Goal: Task Accomplishment & Management: Use online tool/utility

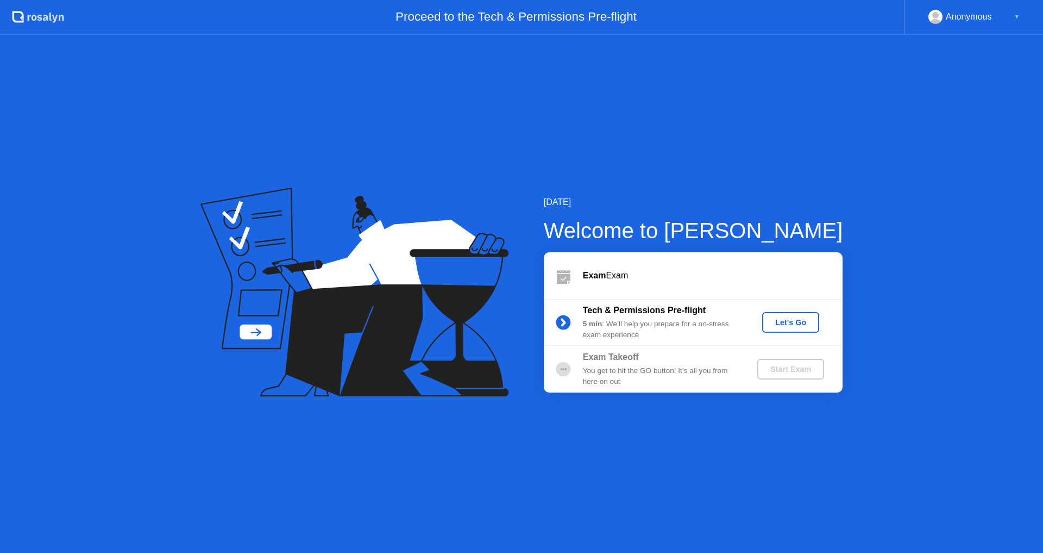
click at [796, 330] on button "Let's Go" at bounding box center [790, 322] width 57 height 21
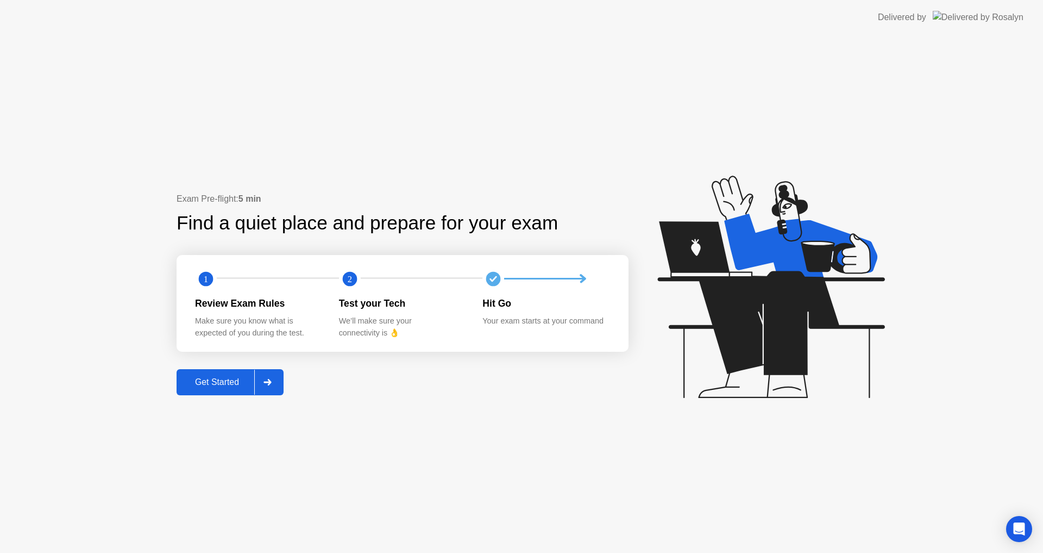
click at [225, 387] on div "Get Started" at bounding box center [217, 382] width 74 height 10
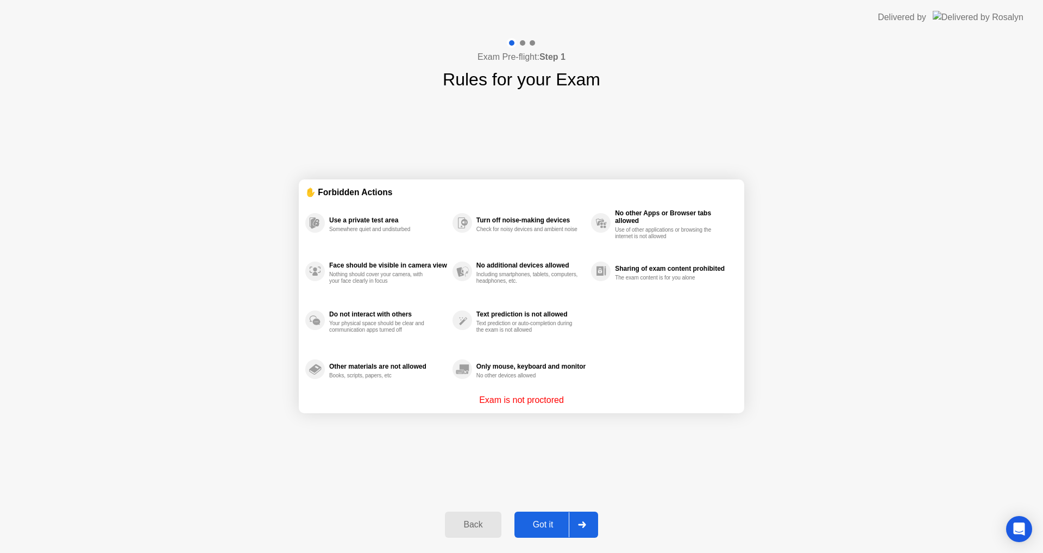
click at [545, 522] on div "Got it" at bounding box center [543, 524] width 51 height 10
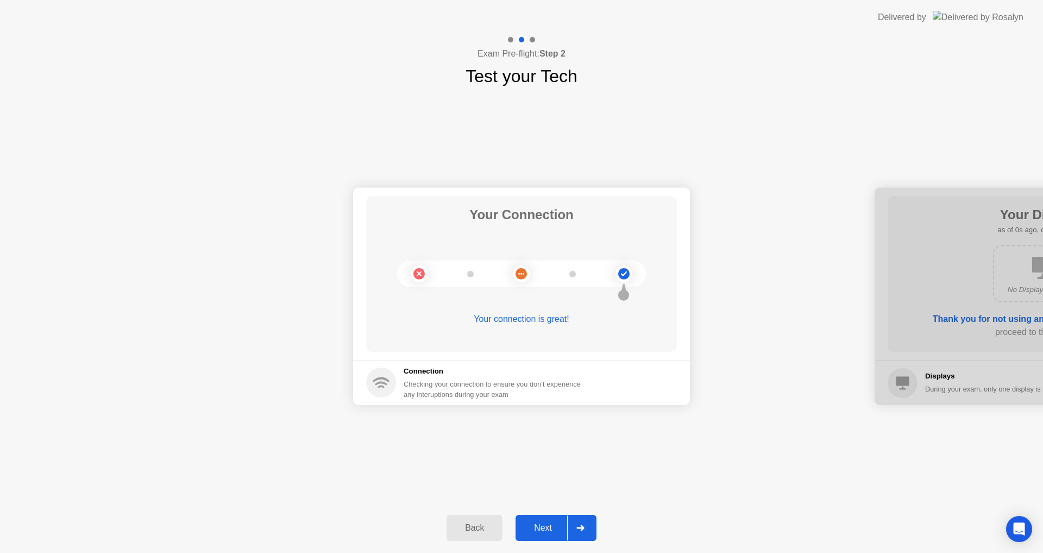
click at [548, 530] on div "Next" at bounding box center [543, 528] width 48 height 10
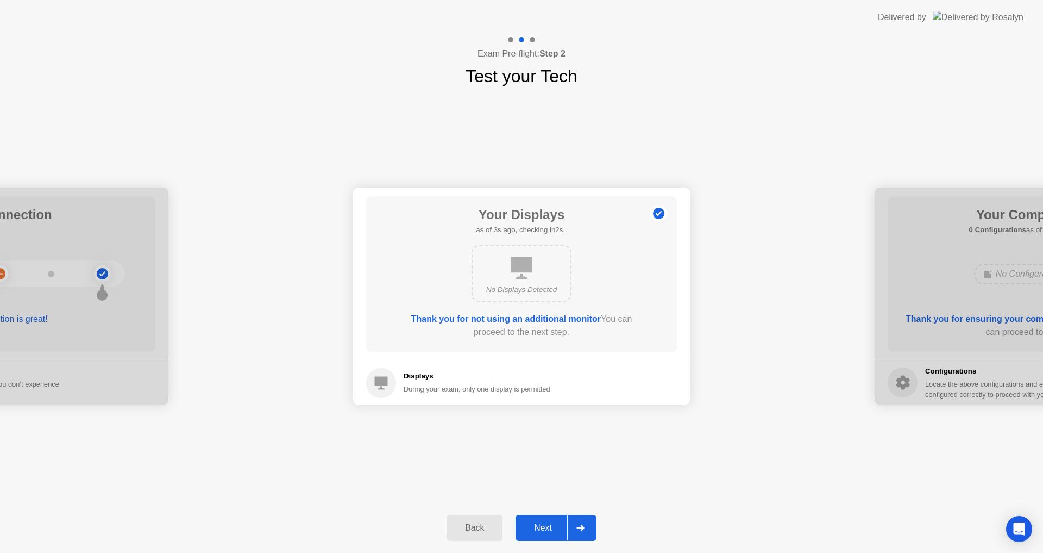
click at [548, 532] on div "Next" at bounding box center [543, 528] width 48 height 10
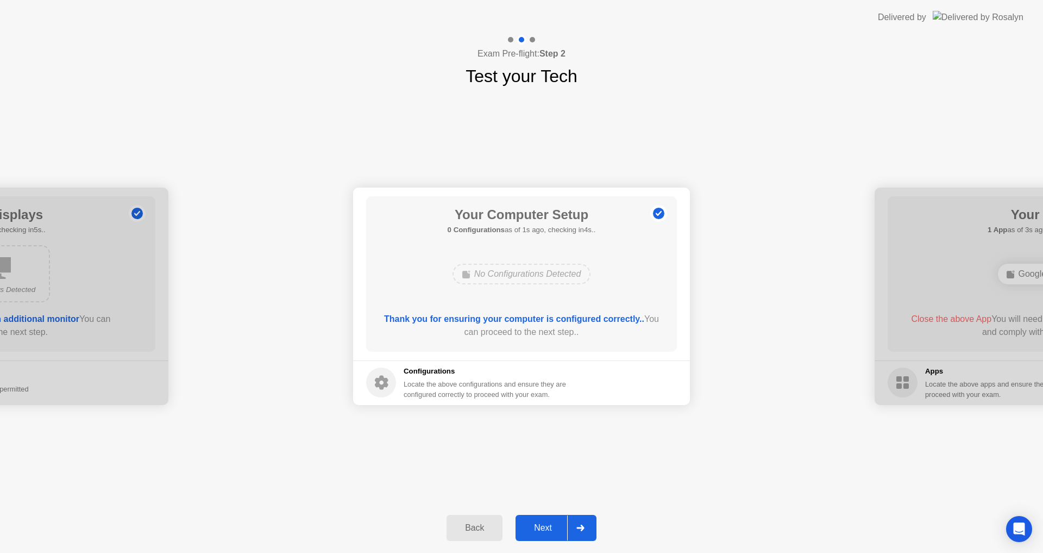
click at [548, 524] on div "Next" at bounding box center [543, 528] width 48 height 10
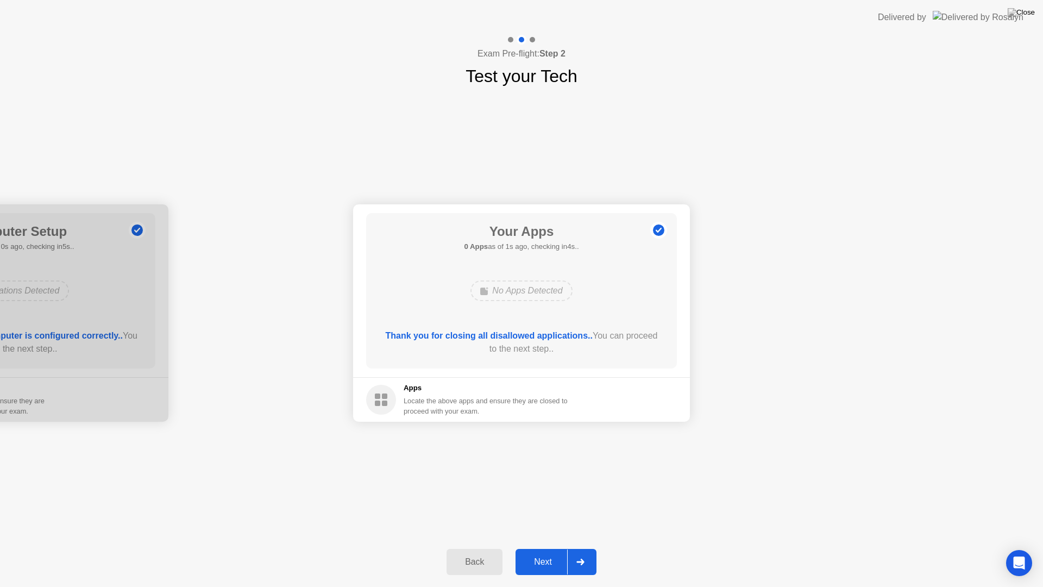
click at [544, 552] on div "Next" at bounding box center [543, 562] width 48 height 10
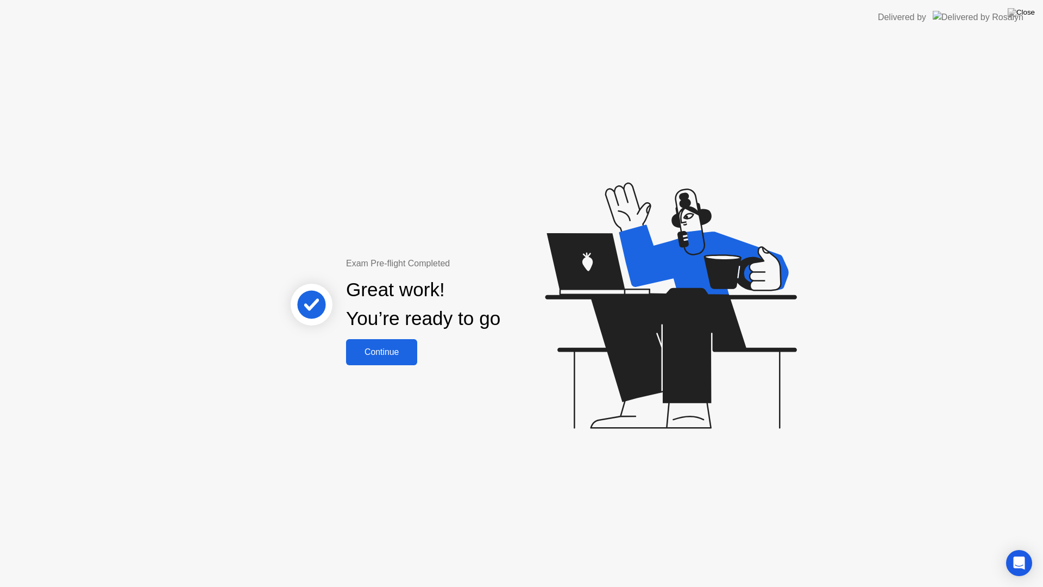
click at [385, 348] on div "Continue" at bounding box center [381, 352] width 65 height 10
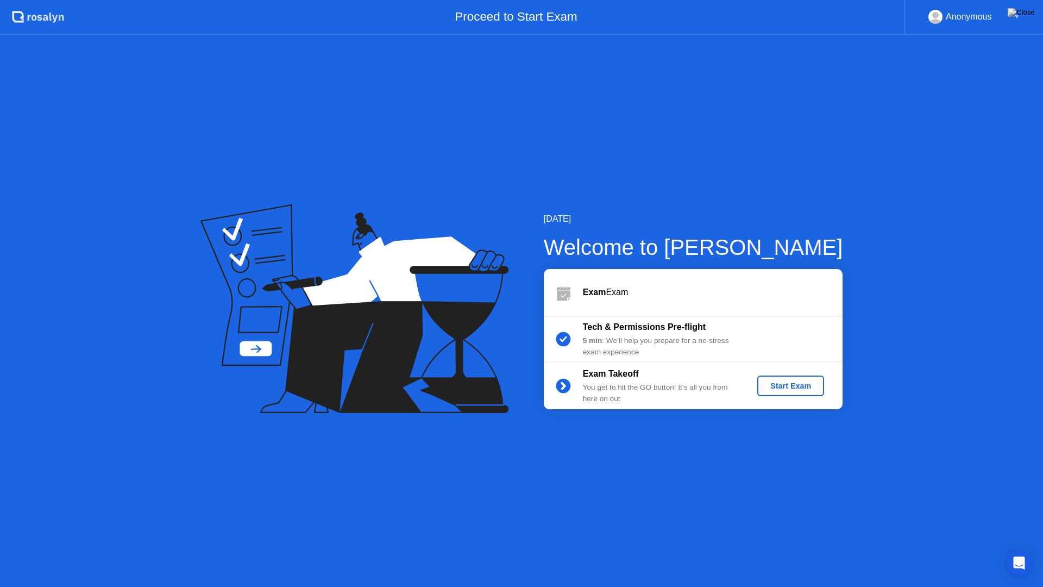
click at [804, 390] on div "Start Exam" at bounding box center [791, 385] width 58 height 9
